Goal: Information Seeking & Learning: Learn about a topic

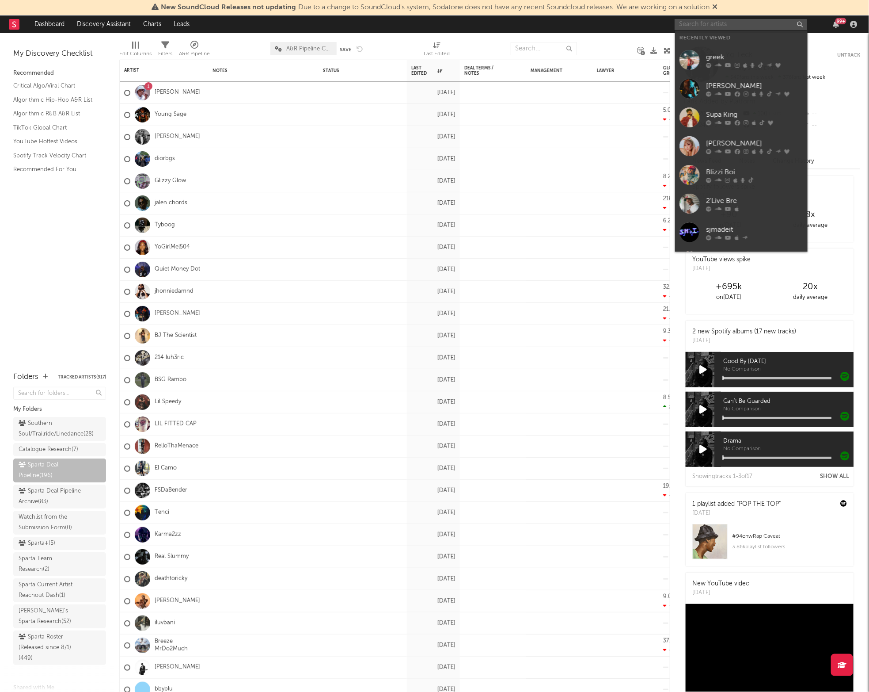
click at [706, 27] on input "text" at bounding box center [741, 24] width 133 height 11
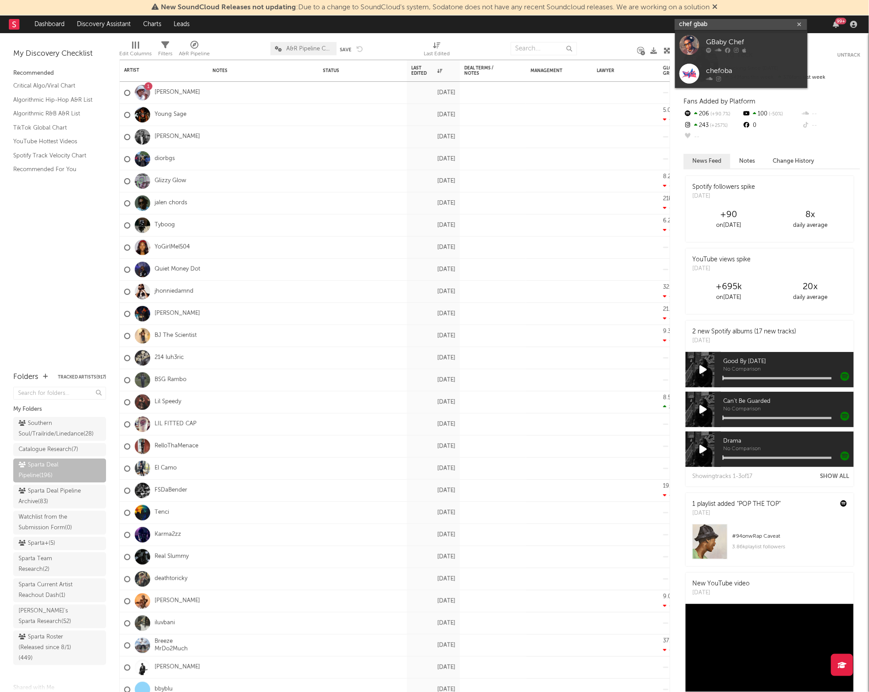
type input "chef [PERSON_NAME]"
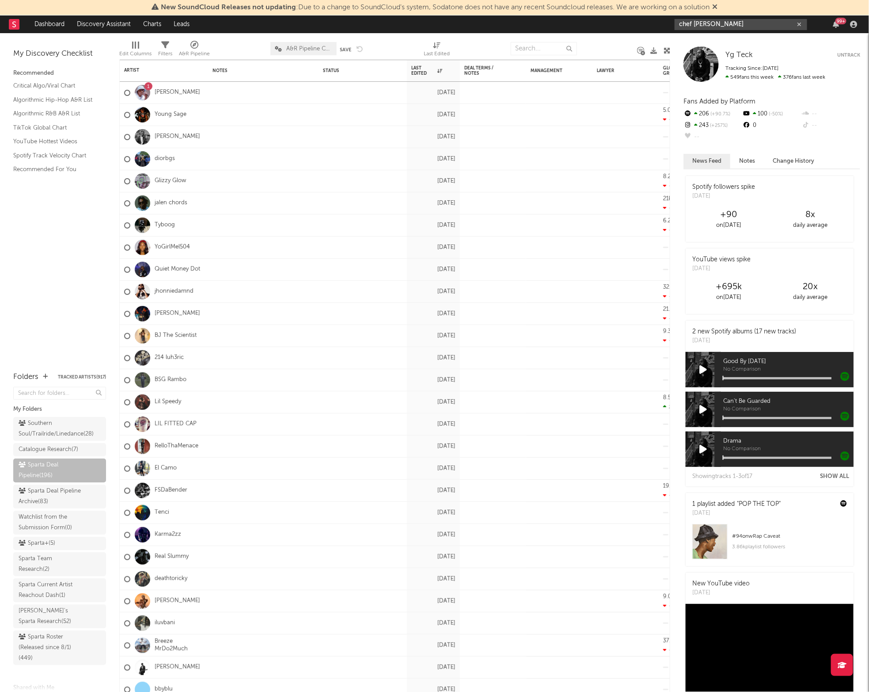
click at [725, 23] on input "chef [PERSON_NAME]" at bounding box center [741, 24] width 133 height 11
click at [723, 38] on div "GBaby Chef" at bounding box center [754, 42] width 97 height 11
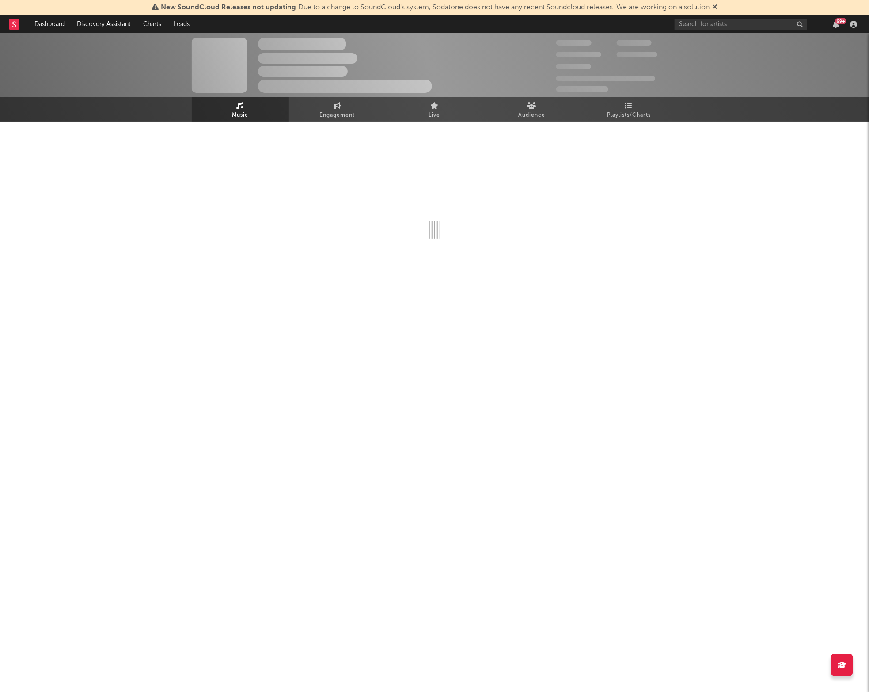
select select "6m"
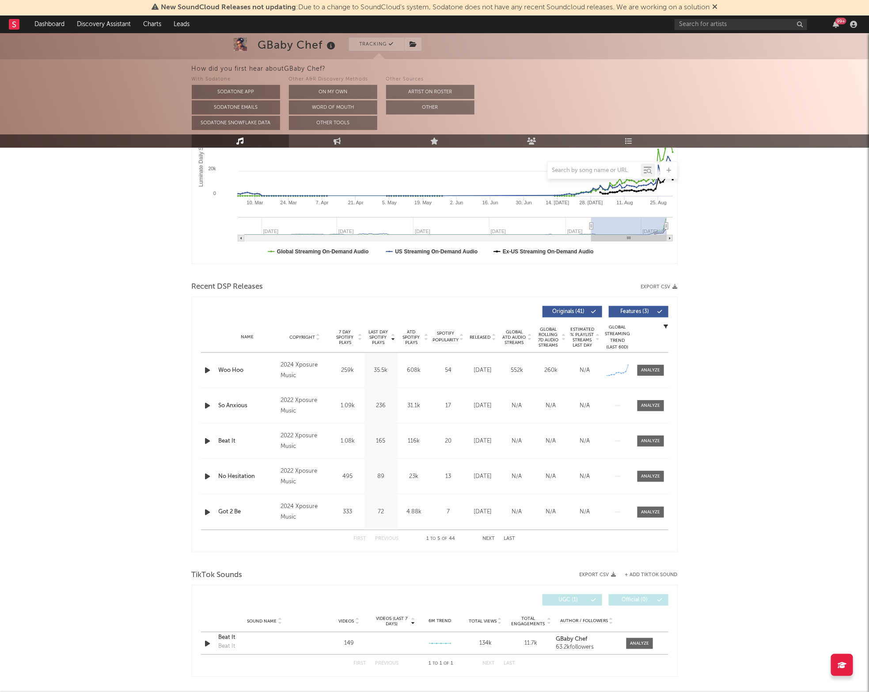
scroll to position [184, 0]
click at [645, 369] on div at bounding box center [650, 369] width 19 height 7
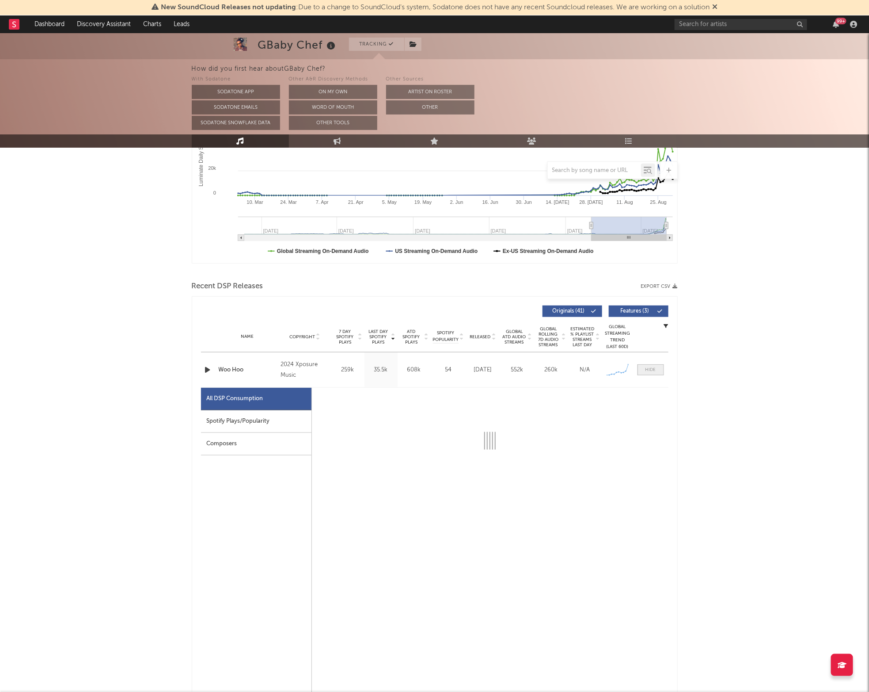
select select "1w"
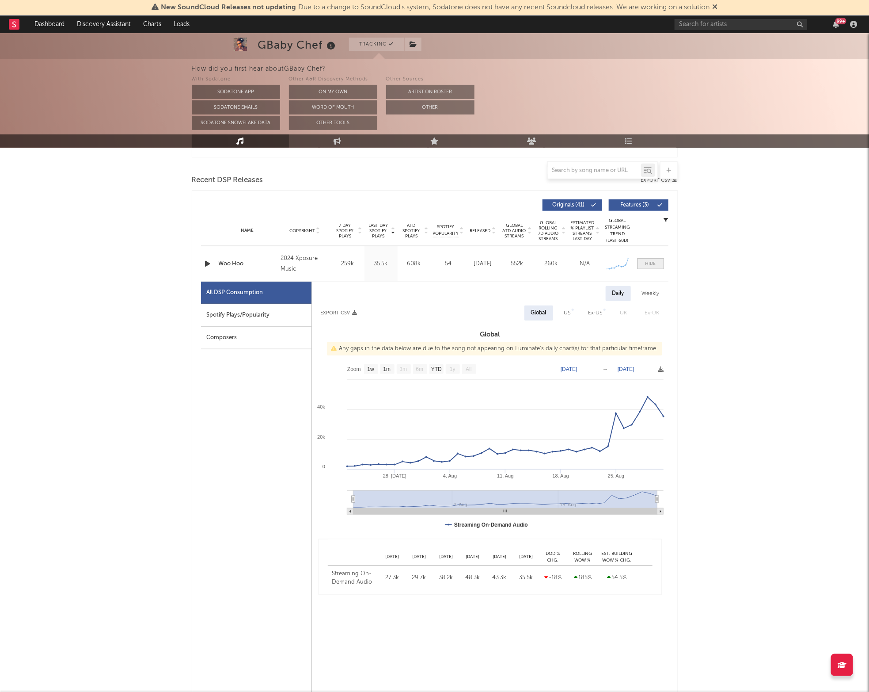
scroll to position [289, 0]
click at [655, 263] on div at bounding box center [651, 264] width 11 height 7
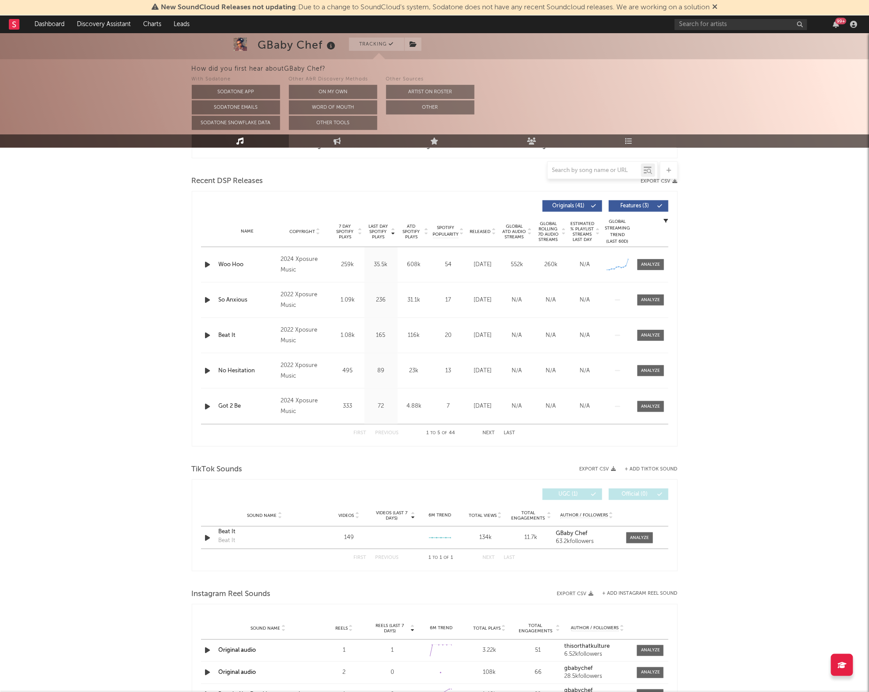
click at [303, 229] on span "Copyright" at bounding box center [302, 231] width 26 height 5
click at [656, 262] on div at bounding box center [650, 264] width 19 height 7
select select "1w"
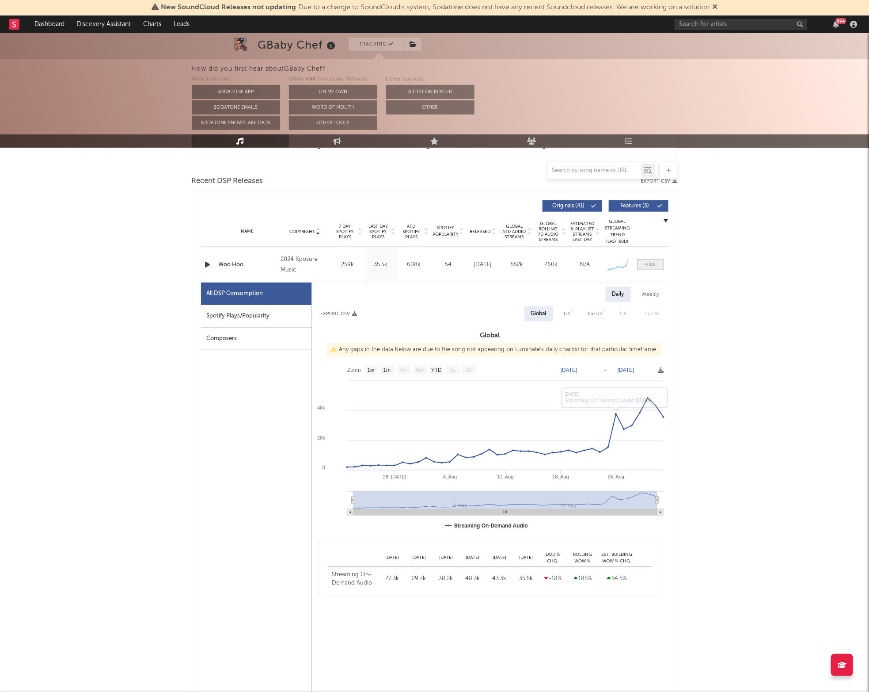
click at [647, 265] on div at bounding box center [651, 264] width 11 height 7
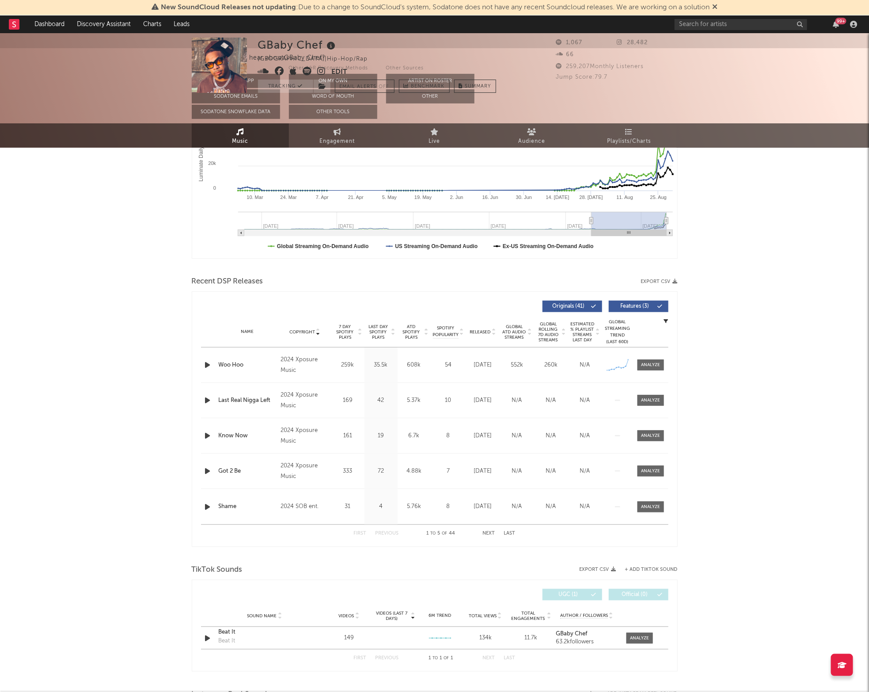
scroll to position [0, 0]
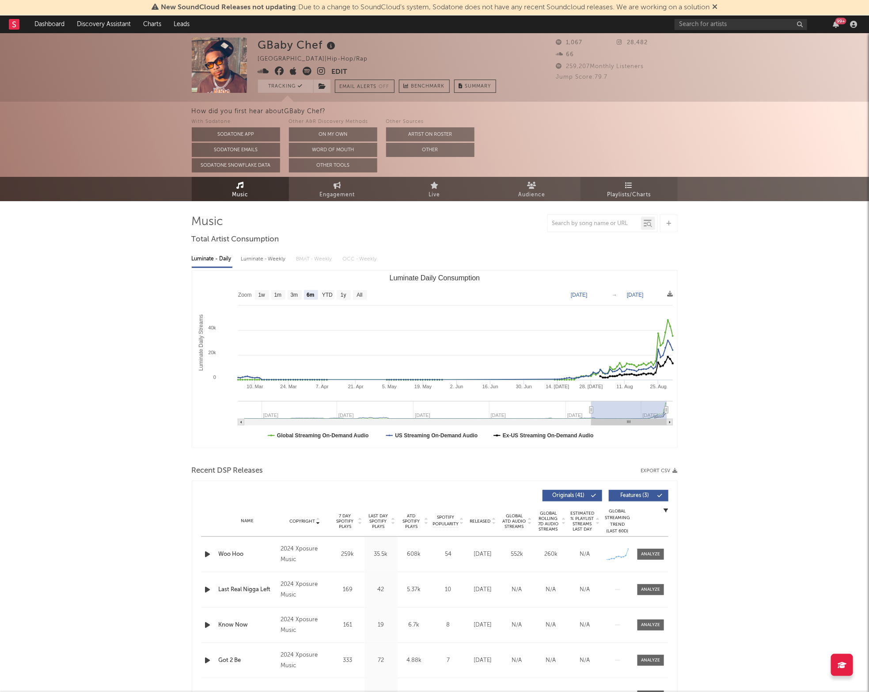
click at [622, 190] on span "Playlists/Charts" at bounding box center [629, 195] width 44 height 11
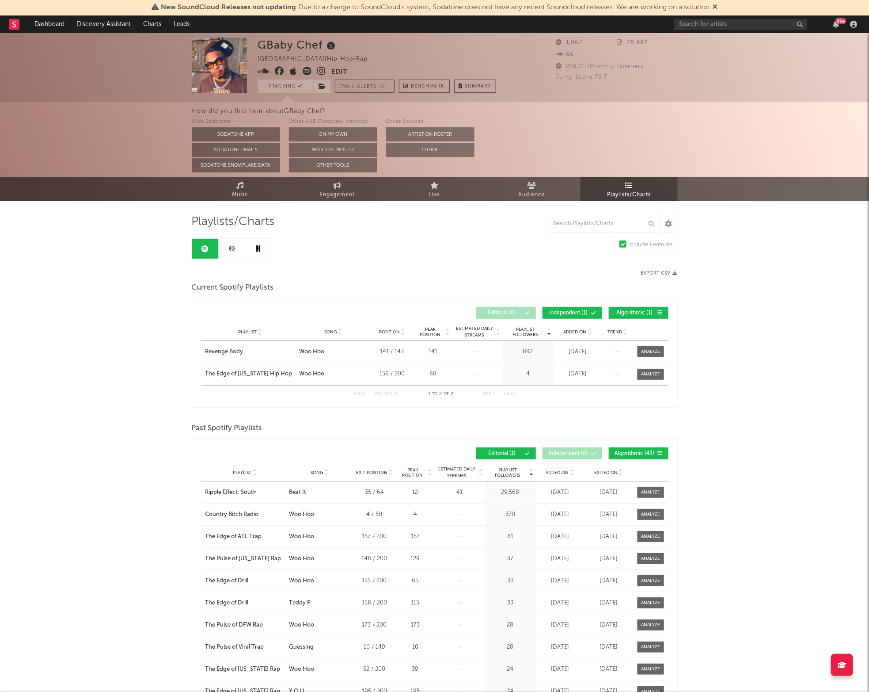
click at [236, 202] on div "Playlists/Charts Include Features Export CSV Current Spotify Playlists Playlist…" at bounding box center [435, 476] width 486 height 550
click at [241, 183] on icon at bounding box center [240, 185] width 8 height 7
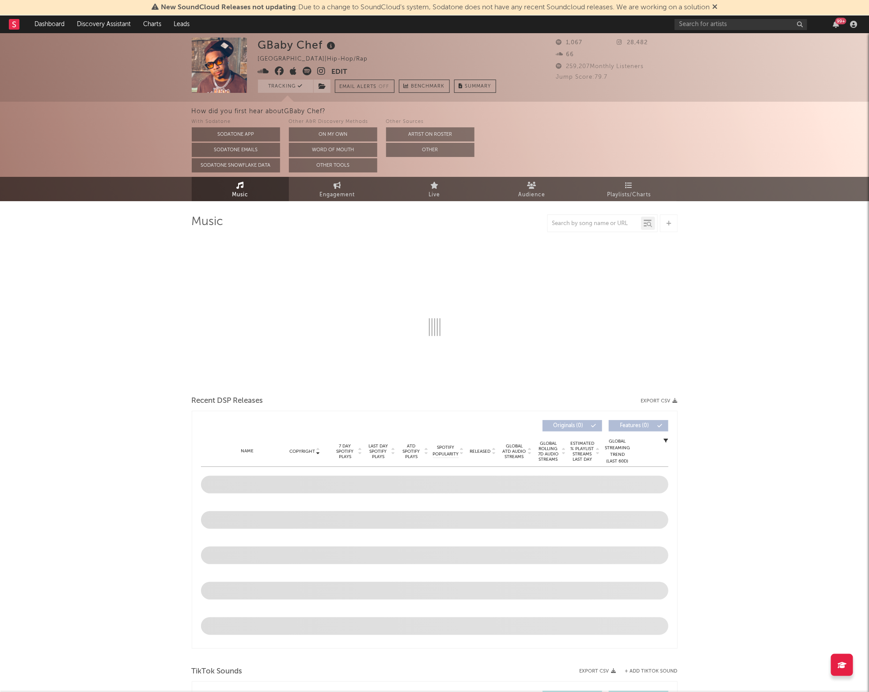
select select "6m"
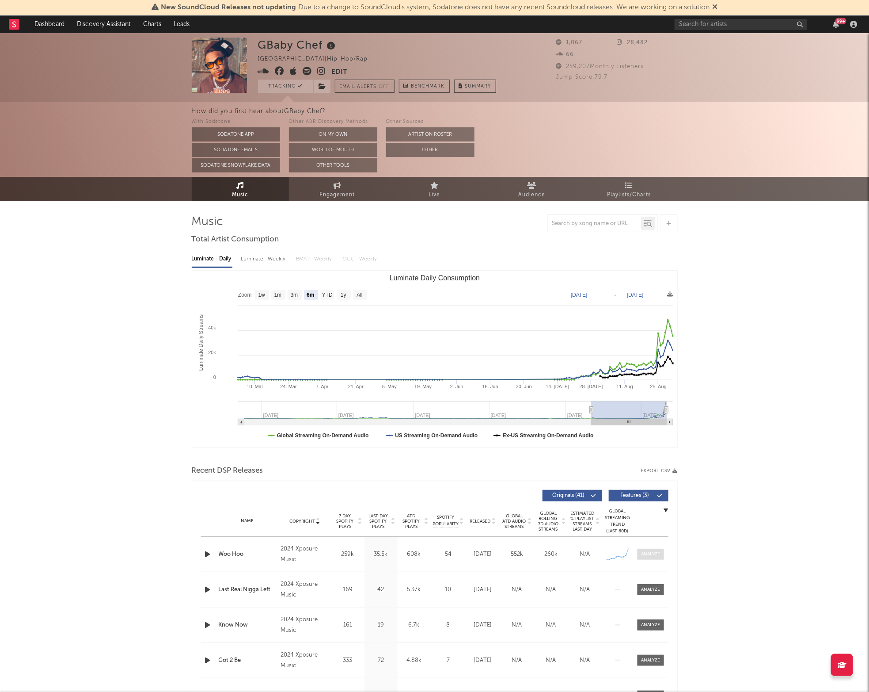
click at [644, 551] on div at bounding box center [650, 554] width 19 height 7
select select "1w"
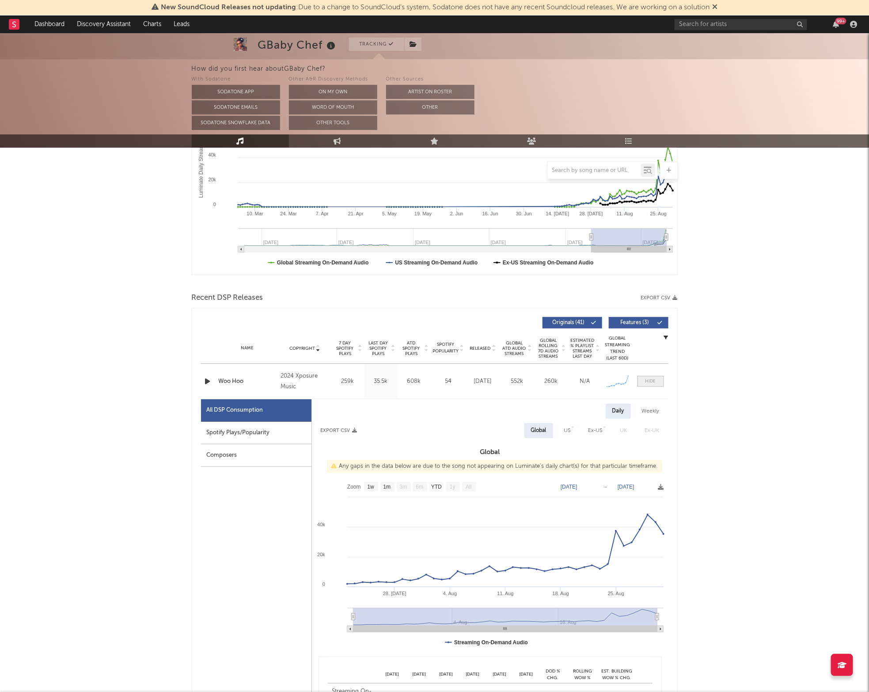
scroll to position [175, 0]
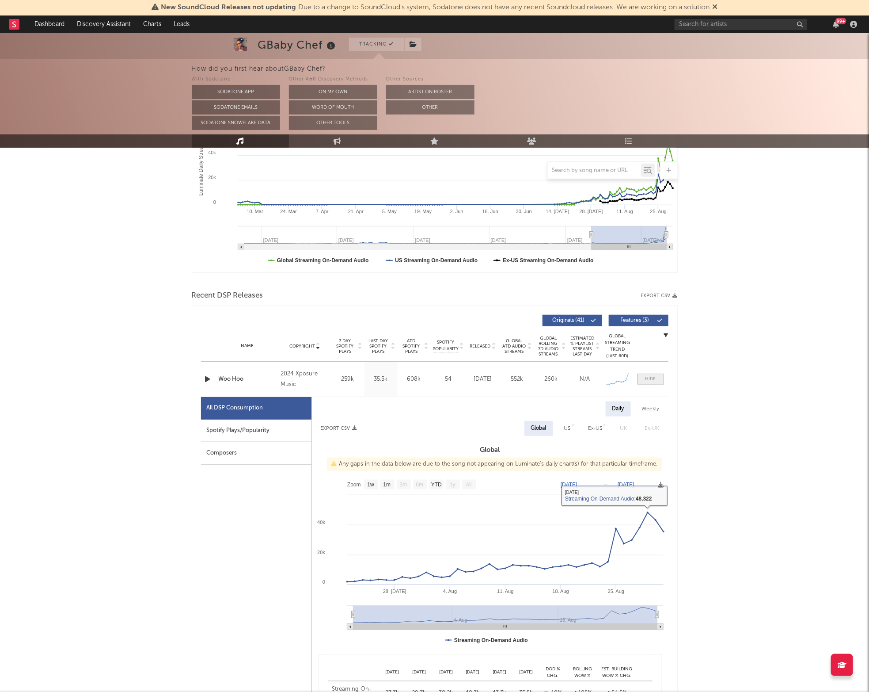
click at [647, 383] on span at bounding box center [651, 378] width 27 height 11
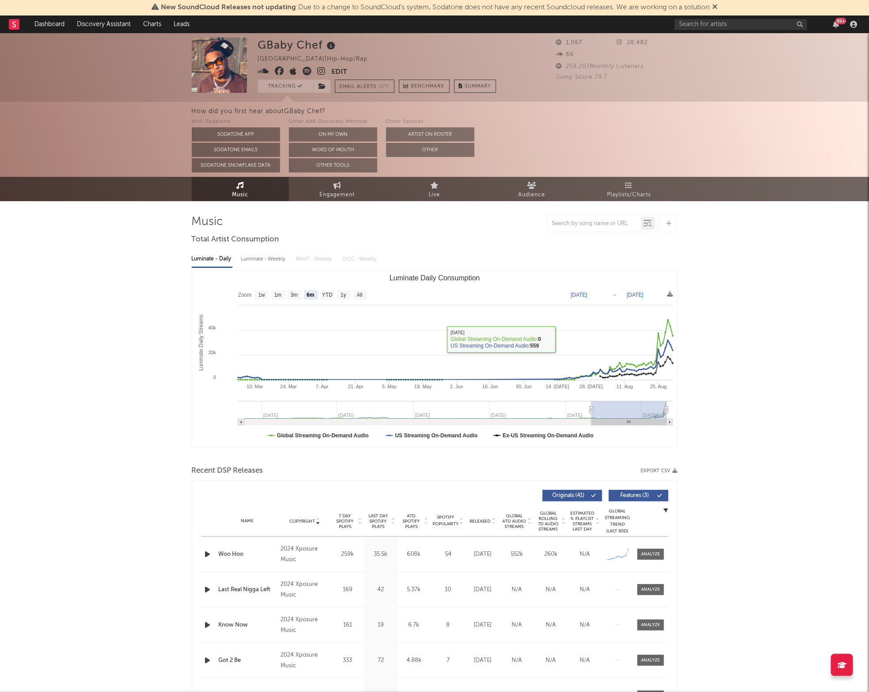
scroll to position [99, 0]
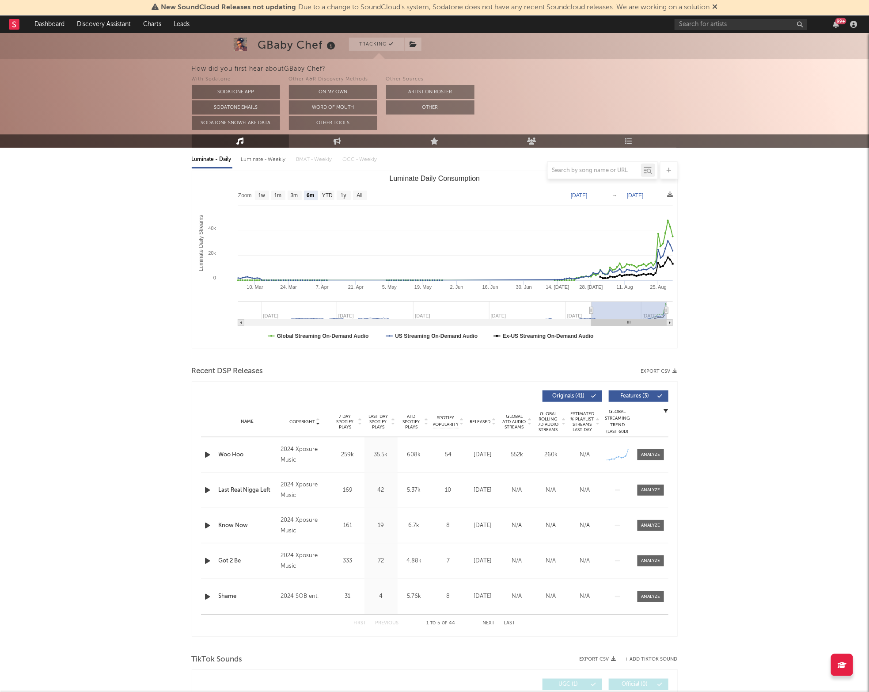
click at [654, 460] on div "Name Woo Hoo Copyright 2024 Xposure Music Label Xposure Music Album Names Woo H…" at bounding box center [435, 454] width 468 height 35
click at [652, 456] on div at bounding box center [650, 454] width 19 height 7
select select "1w"
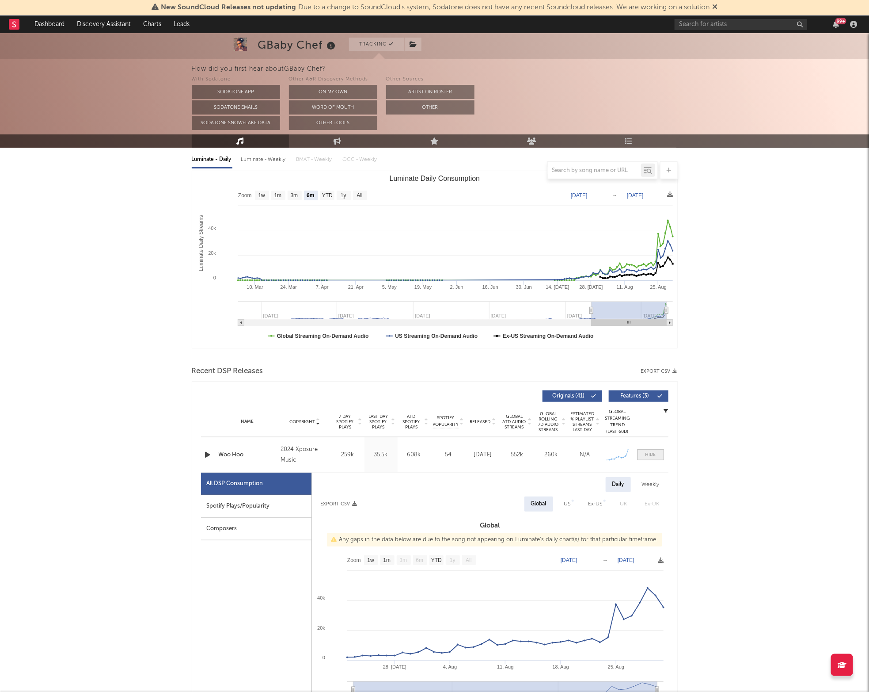
scroll to position [169, 0]
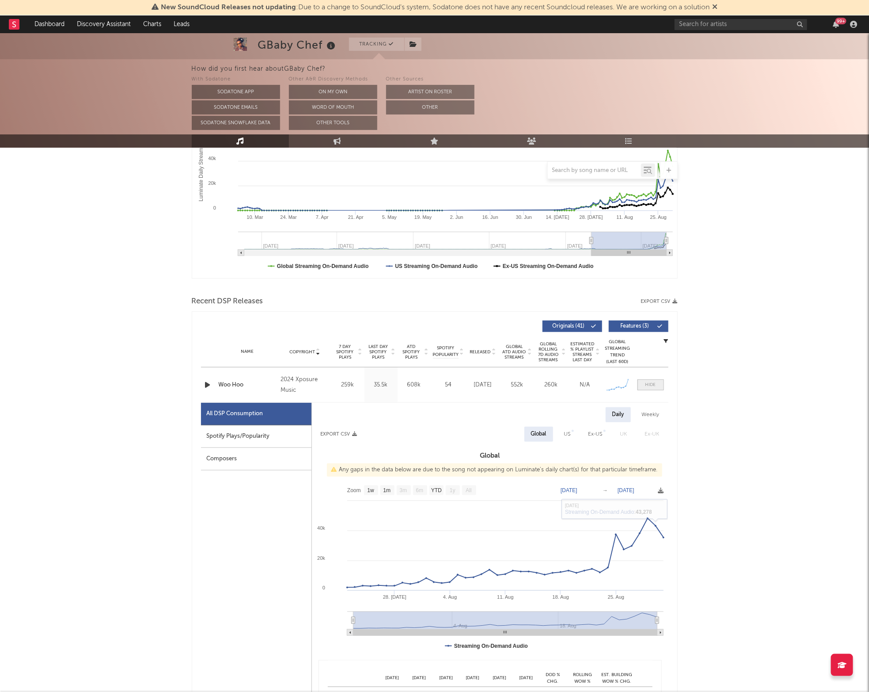
click at [646, 381] on div at bounding box center [651, 384] width 11 height 7
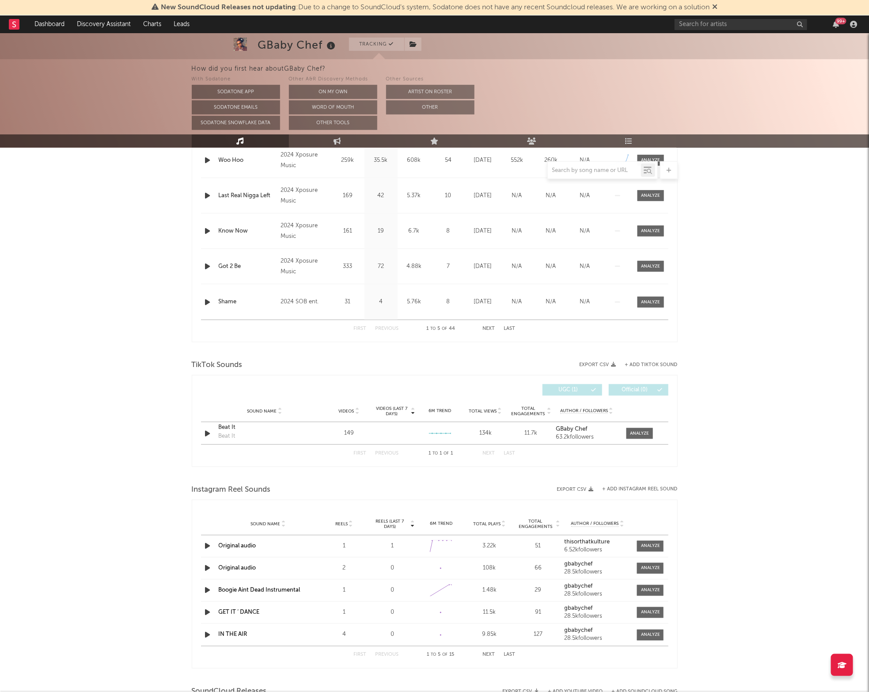
scroll to position [0, 0]
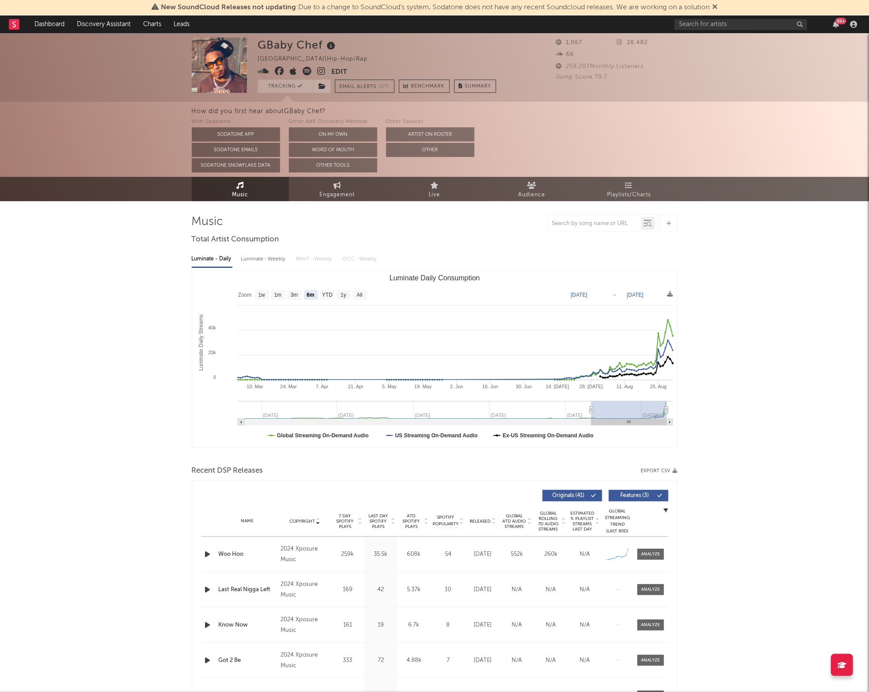
click at [257, 263] on div "Luminate - Weekly" at bounding box center [264, 258] width 46 height 15
select select "1w"
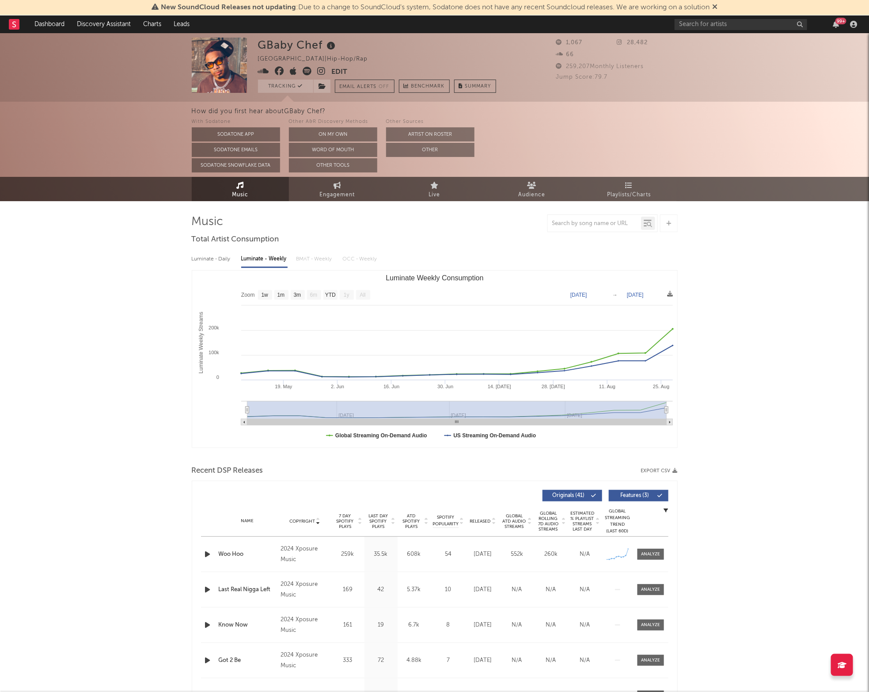
click at [213, 262] on div "Luminate - Daily" at bounding box center [212, 258] width 41 height 15
select select "6m"
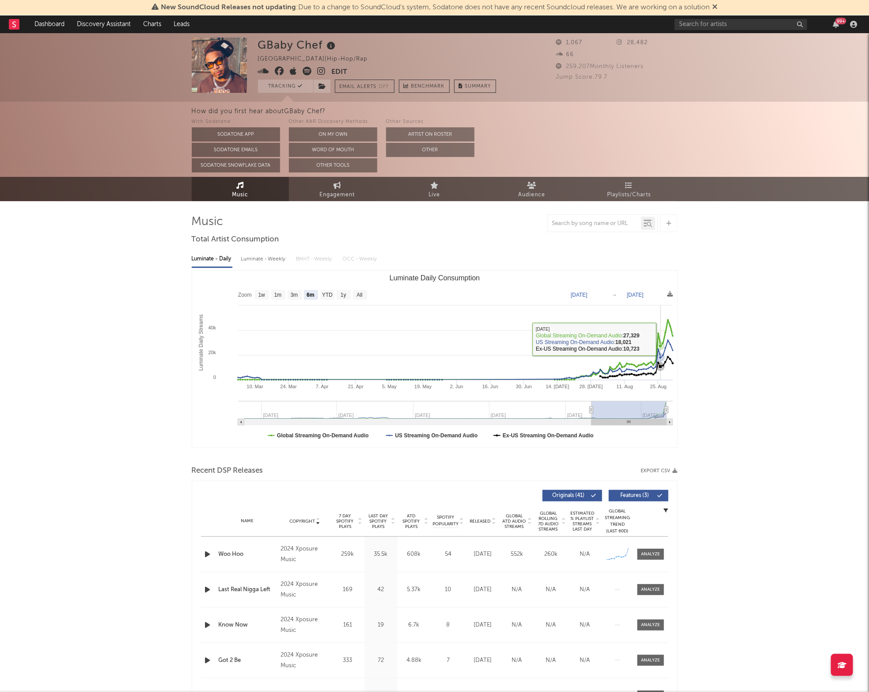
click at [662, 337] on icon "Luminate Daily Consumption" at bounding box center [454, 350] width 437 height 60
click at [731, 336] on div "GBaby Chef [GEOGRAPHIC_DATA] | Hip-Hop/Rap Edit Tracking Email Alerts Off Bench…" at bounding box center [434, 682] width 869 height 1299
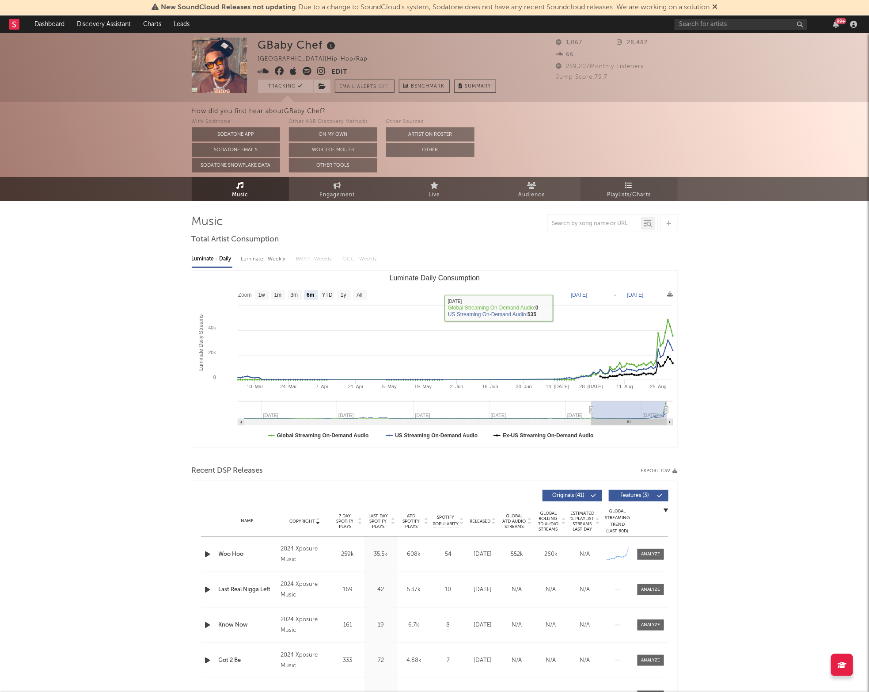
click at [629, 197] on span "Playlists/Charts" at bounding box center [629, 195] width 44 height 11
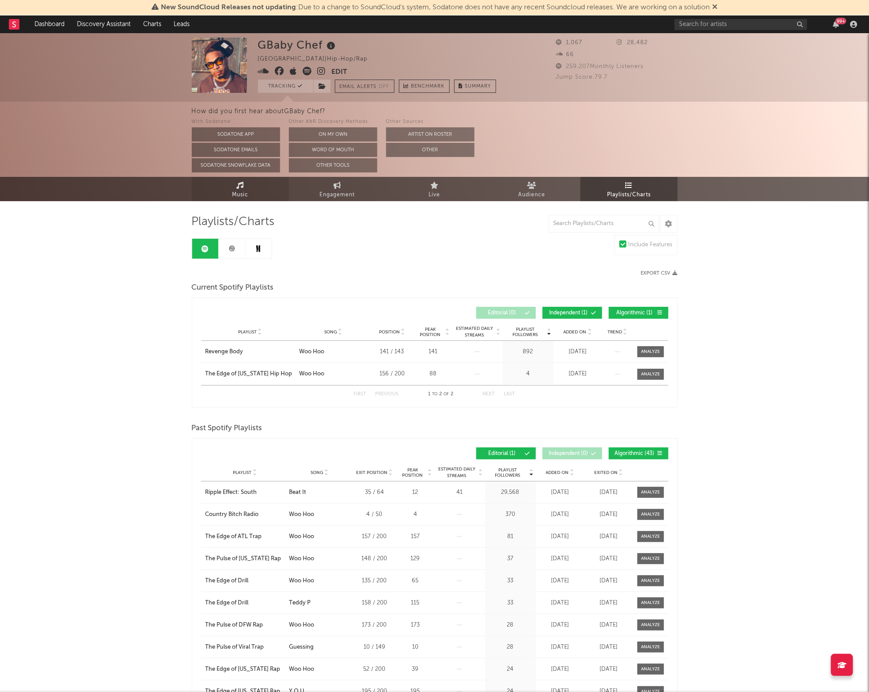
click at [259, 192] on link "Music" at bounding box center [240, 189] width 97 height 24
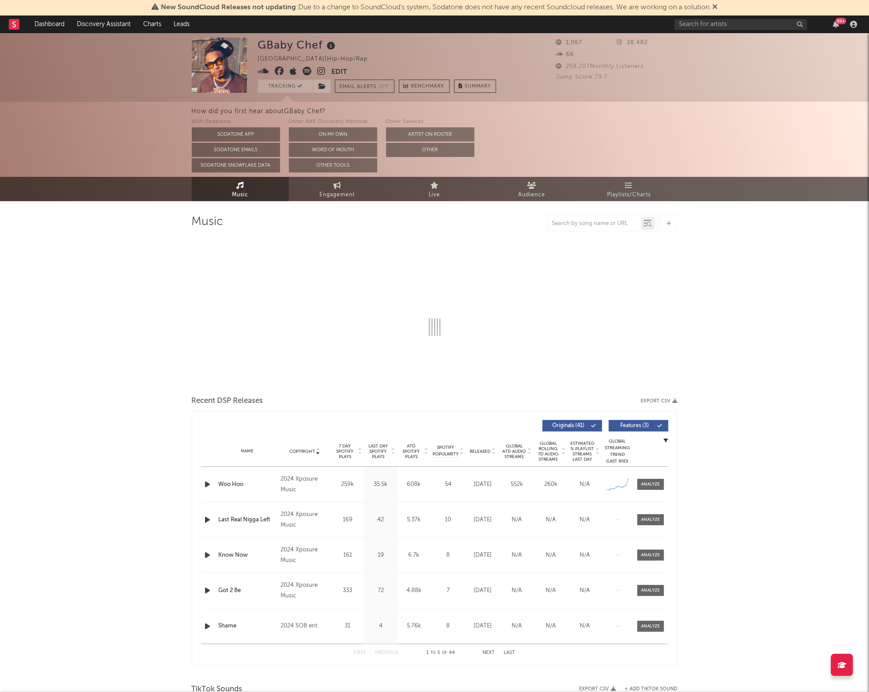
select select "6m"
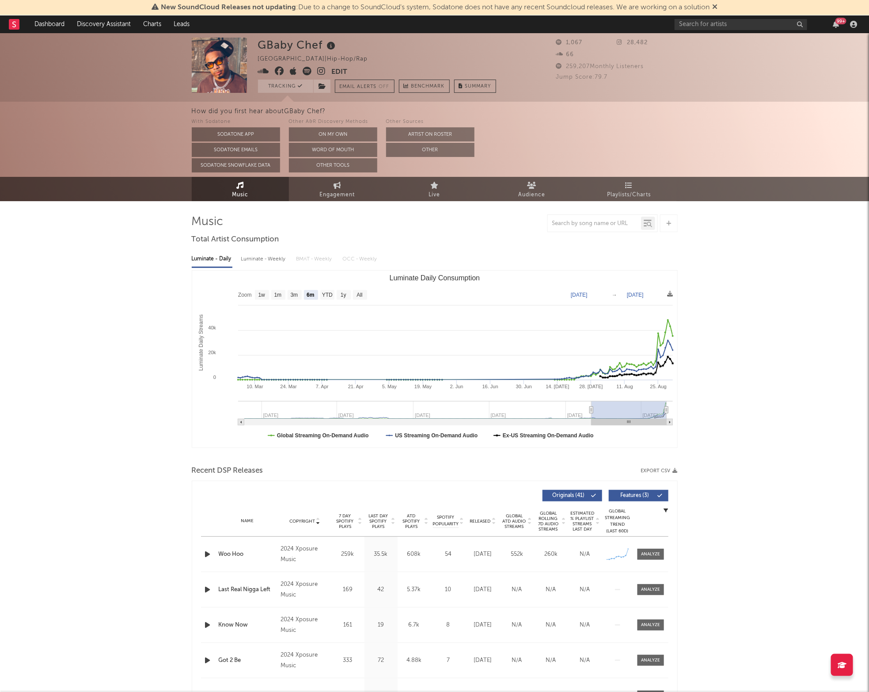
click at [103, 99] on div "GBaby Chef [GEOGRAPHIC_DATA] | Hip-Hop/Rap Edit Tracking Email Alerts Off Bench…" at bounding box center [434, 67] width 869 height 68
click at [322, 70] on icon at bounding box center [322, 71] width 8 height 9
click at [47, 25] on link "Dashboard" at bounding box center [49, 24] width 42 height 18
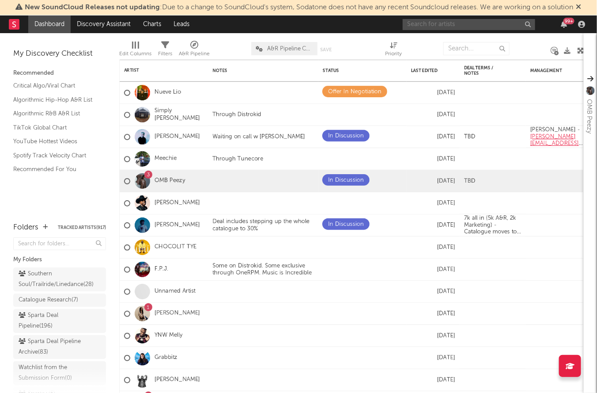
click at [474, 27] on input "text" at bounding box center [469, 24] width 133 height 11
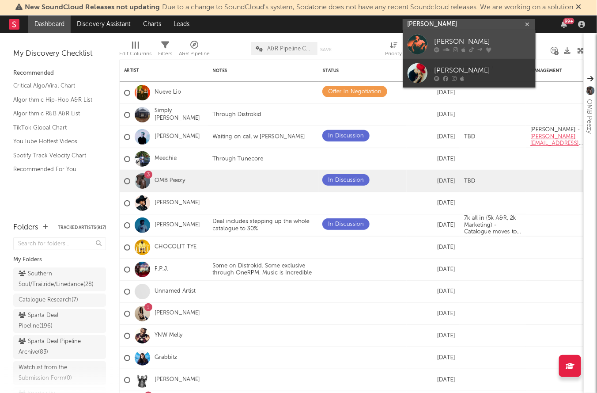
type input "[PERSON_NAME]"
click at [444, 48] on icon at bounding box center [446, 49] width 7 height 5
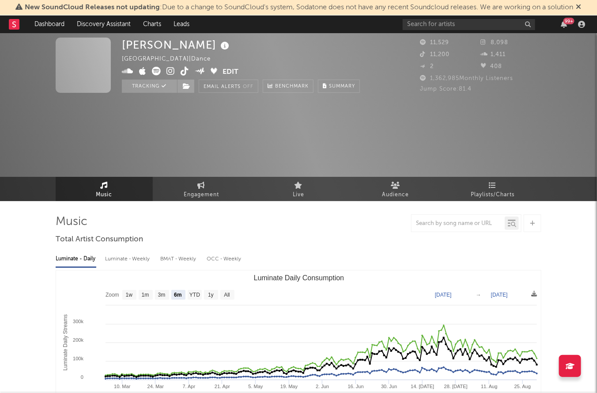
select select "6m"
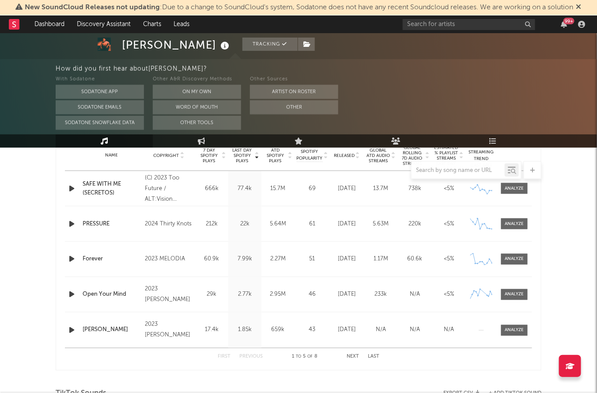
scroll to position [361, 0]
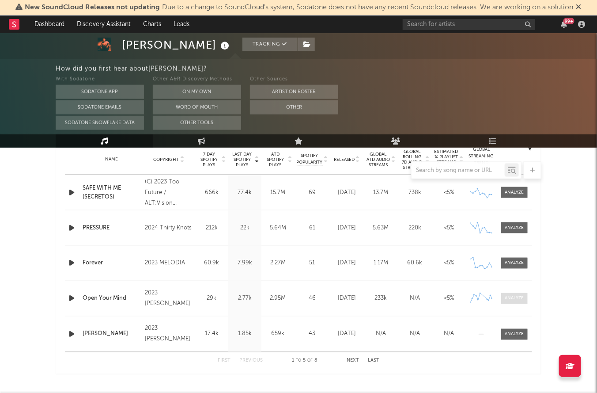
click at [512, 299] on div at bounding box center [515, 298] width 19 height 7
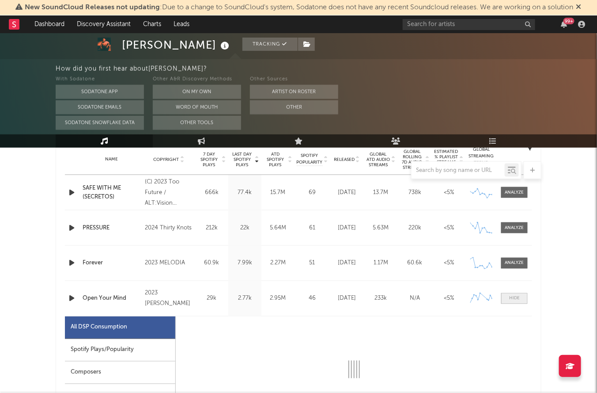
scroll to position [457, 0]
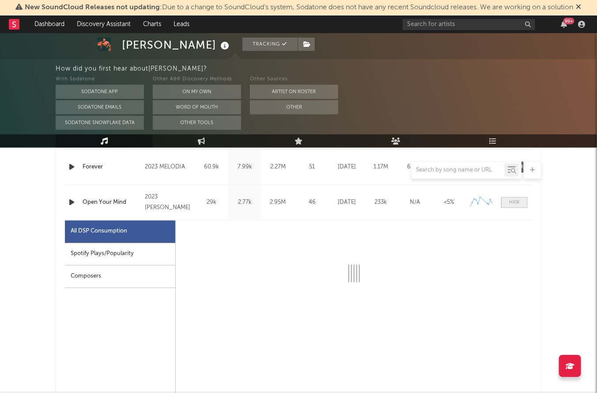
select select "6m"
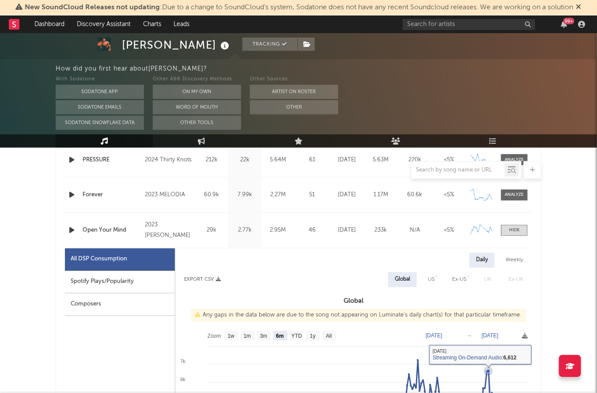
scroll to position [426, 0]
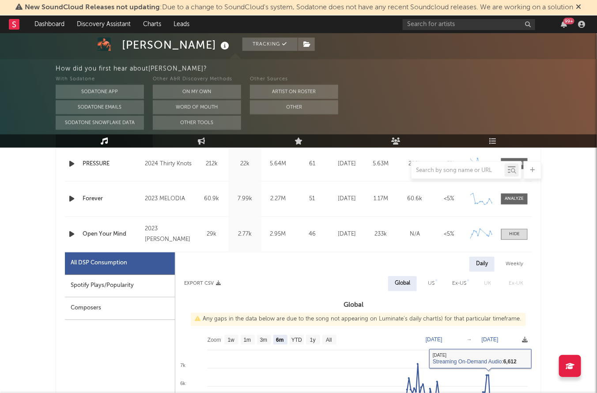
click at [512, 228] on div "Name Open Your Mind Copyright 2023 [PERSON_NAME] Label [PERSON_NAME] Album Name…" at bounding box center [299, 234] width 468 height 35
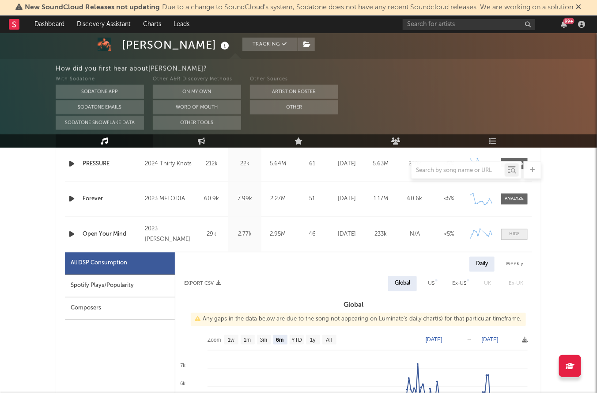
click at [512, 236] on div at bounding box center [515, 234] width 11 height 7
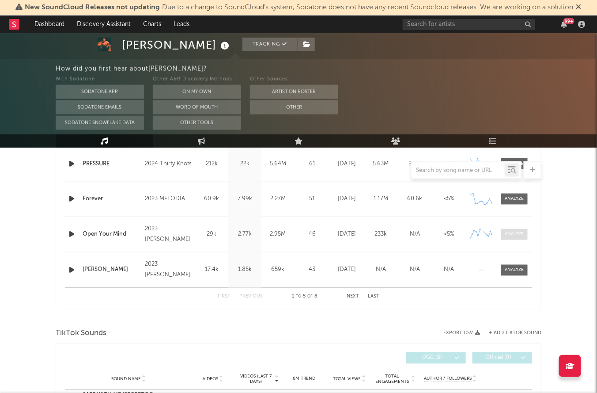
scroll to position [358, 0]
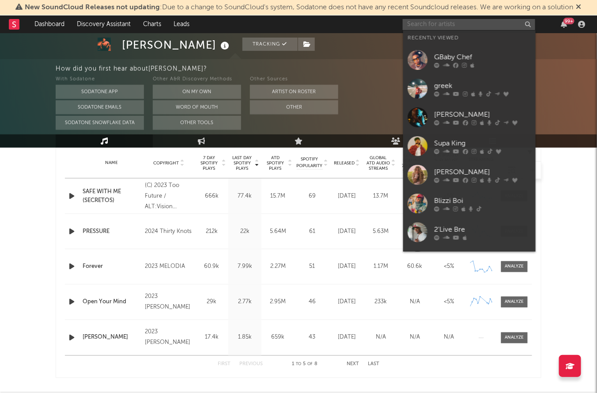
click at [428, 27] on input "text" at bounding box center [469, 24] width 133 height 11
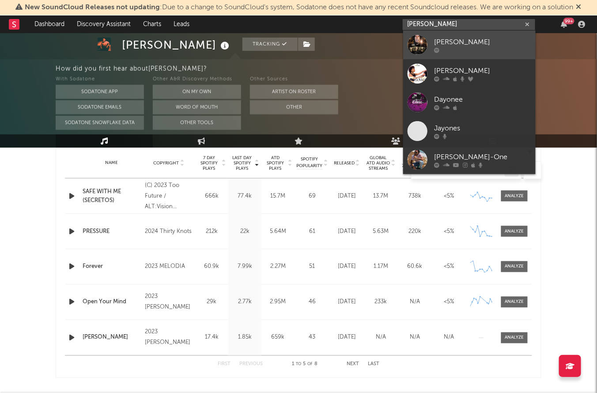
type input "[PERSON_NAME]"
click at [451, 43] on div "[PERSON_NAME]" at bounding box center [482, 42] width 97 height 11
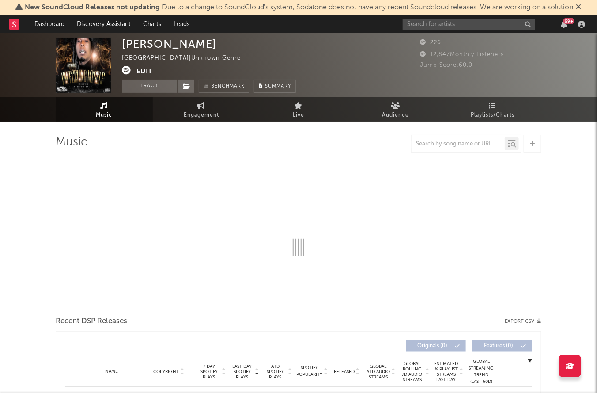
select select "6m"
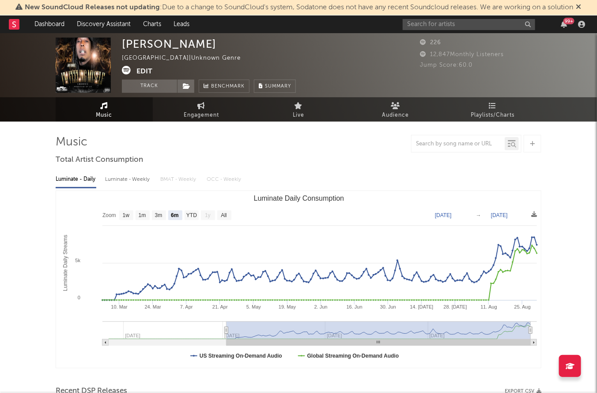
click at [123, 70] on icon at bounding box center [126, 70] width 9 height 9
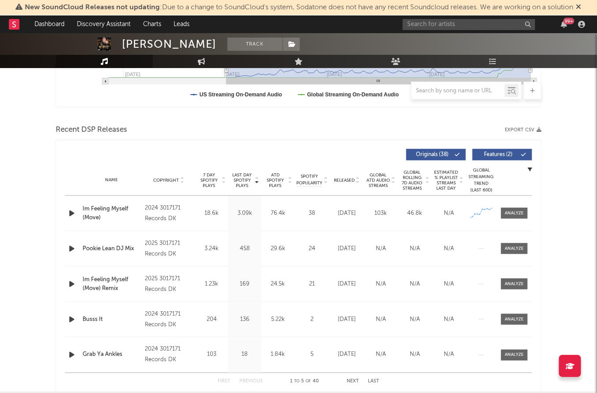
scroll to position [258, 0]
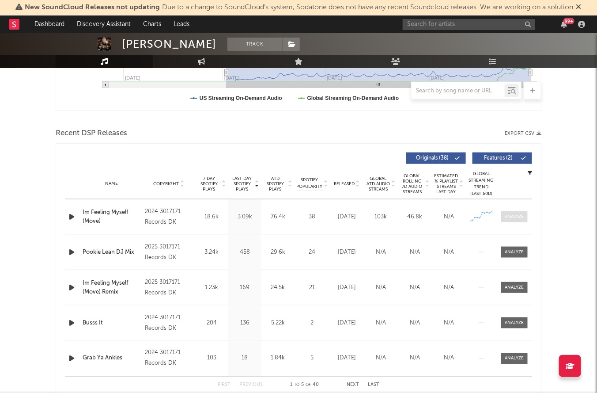
click at [520, 221] on div "Name Im Feeling Myself (Move) Copyright 2024 3017171 Records DK Label 3017171 R…" at bounding box center [299, 216] width 468 height 35
click at [521, 215] on div at bounding box center [515, 216] width 19 height 7
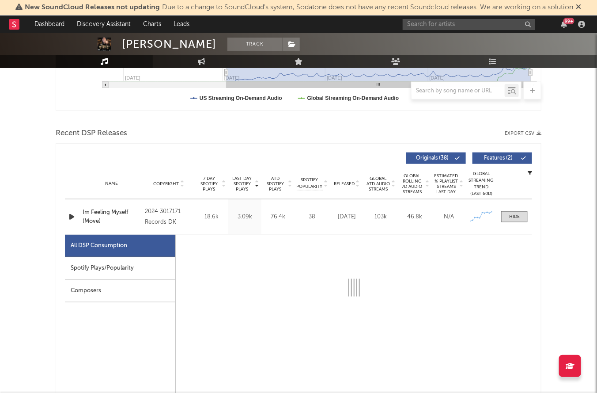
select select "1w"
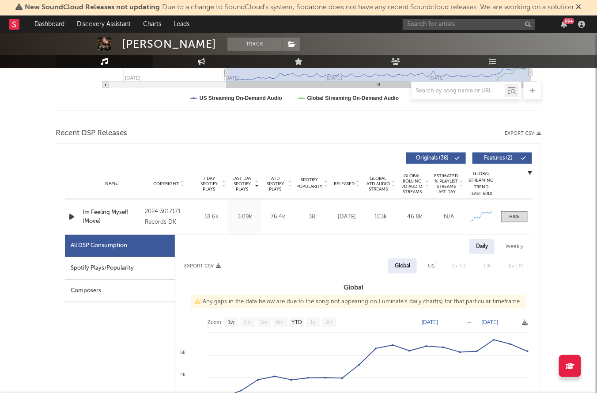
scroll to position [0, 0]
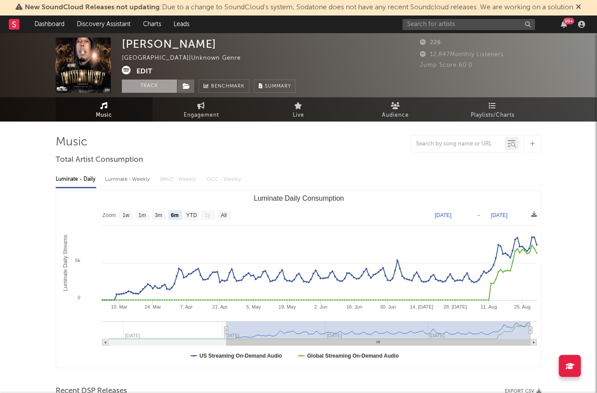
click at [156, 85] on button "Track" at bounding box center [149, 86] width 55 height 13
click at [191, 84] on span at bounding box center [186, 86] width 18 height 13
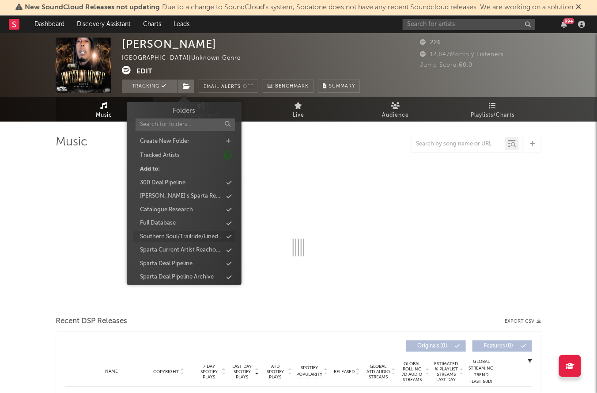
select select "6m"
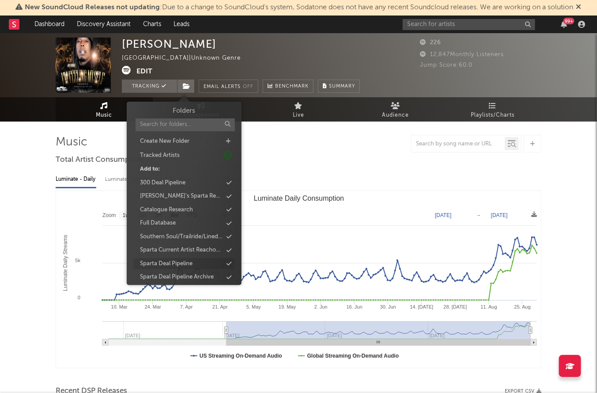
click at [179, 261] on div "Sparta Deal Pipeline" at bounding box center [166, 263] width 53 height 9
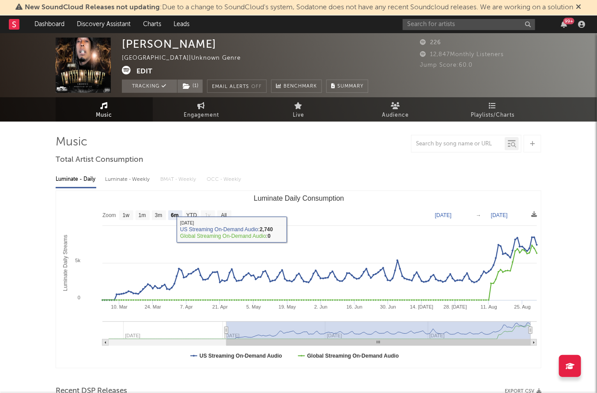
click at [345, 197] on text "Luminate Daily Consumption" at bounding box center [299, 198] width 91 height 8
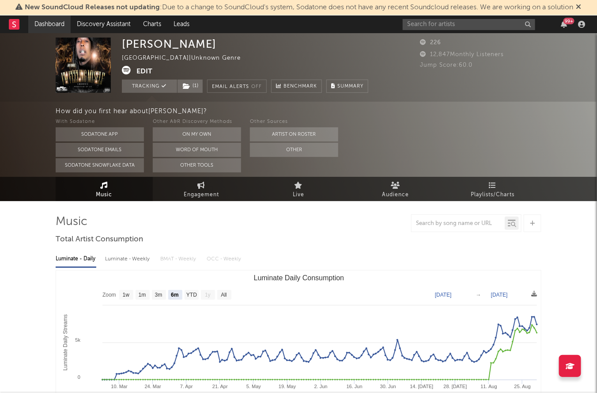
click at [33, 24] on link "Dashboard" at bounding box center [49, 24] width 42 height 18
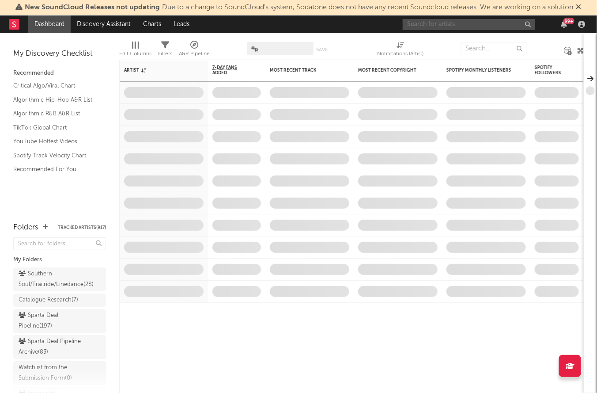
click at [423, 26] on input "text" at bounding box center [469, 24] width 133 height 11
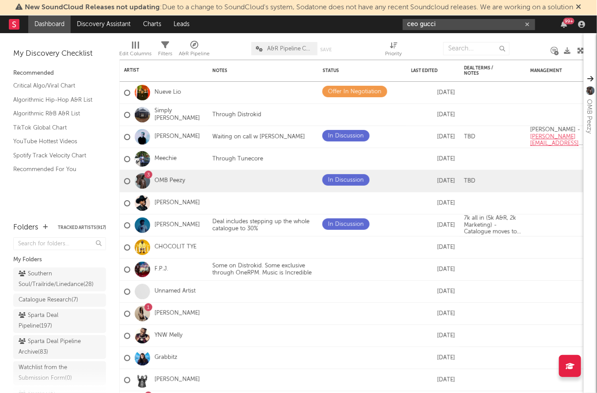
type input "ceo gucci"
